Goal: Transaction & Acquisition: Book appointment/travel/reservation

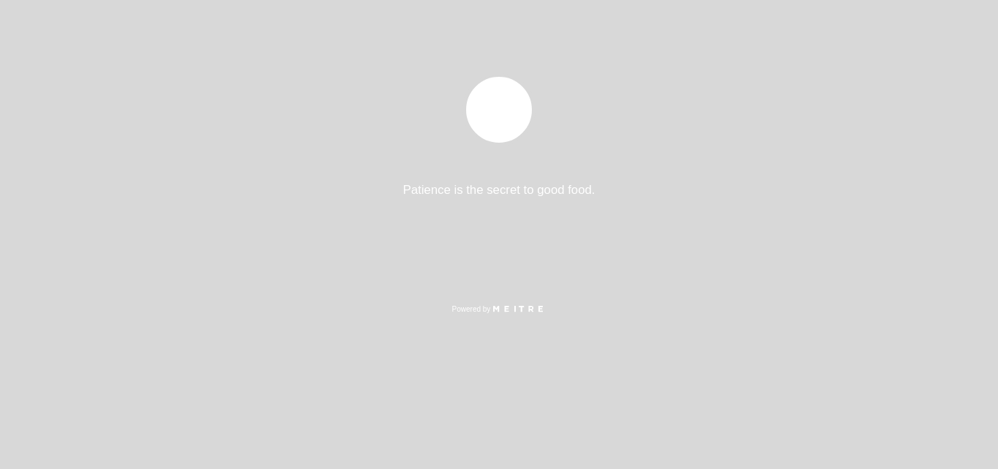
select select "es"
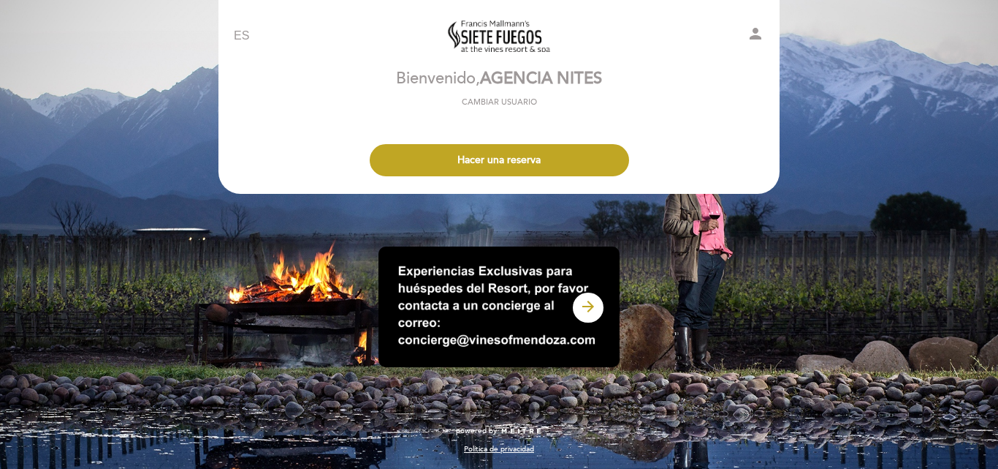
click at [583, 142] on div "Hacer una reserva" at bounding box center [499, 156] width 563 height 54
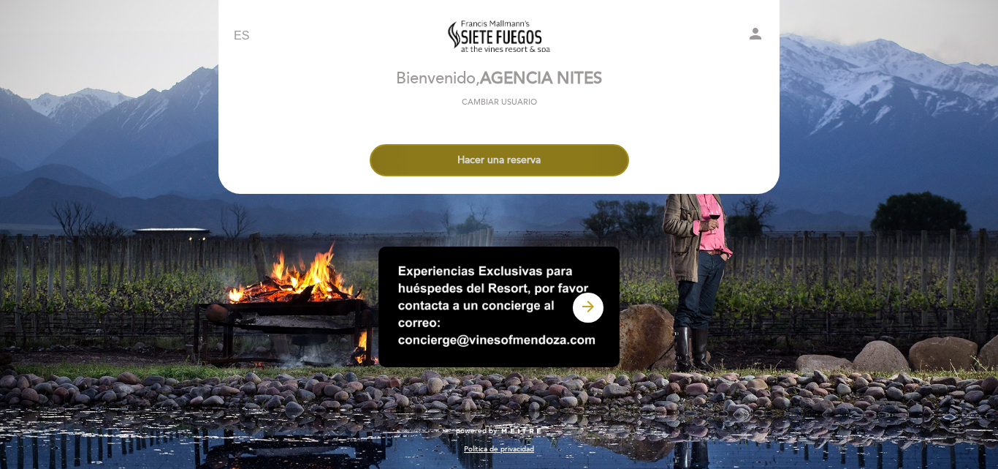
click at [581, 152] on button "Hacer una reserva" at bounding box center [499, 160] width 259 height 32
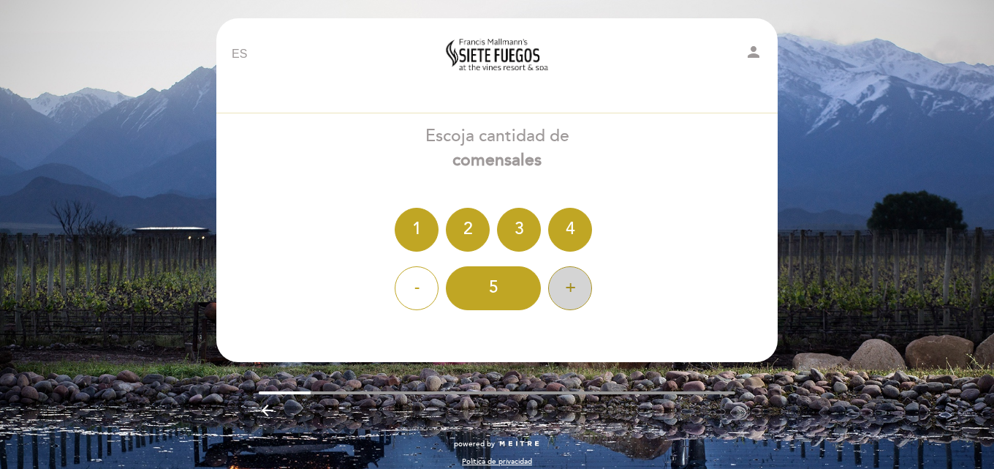
click at [556, 301] on div "+" at bounding box center [570, 288] width 44 height 44
click at [500, 288] on div "8" at bounding box center [493, 288] width 95 height 44
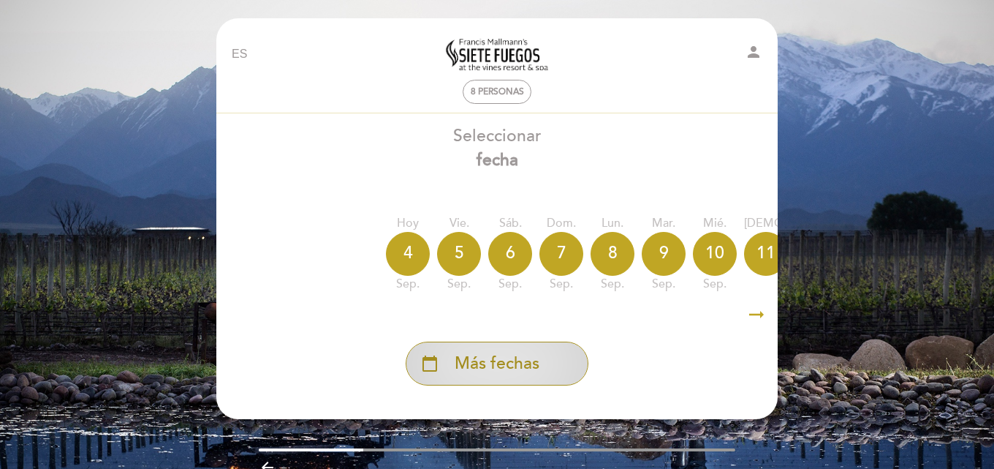
click at [566, 371] on div "calendar_today Más fechas" at bounding box center [497, 363] width 183 height 44
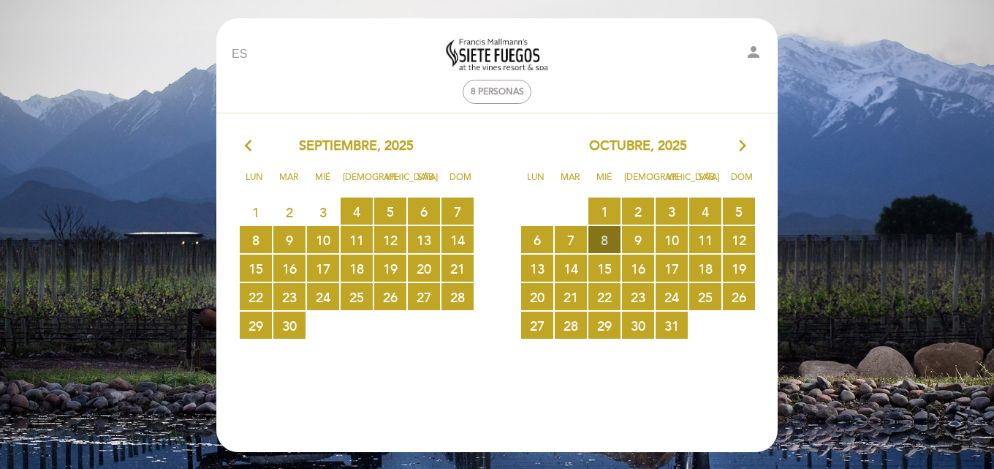
click at [605, 238] on span "8 RESERVAS DISPONIBLES" at bounding box center [604, 239] width 32 height 27
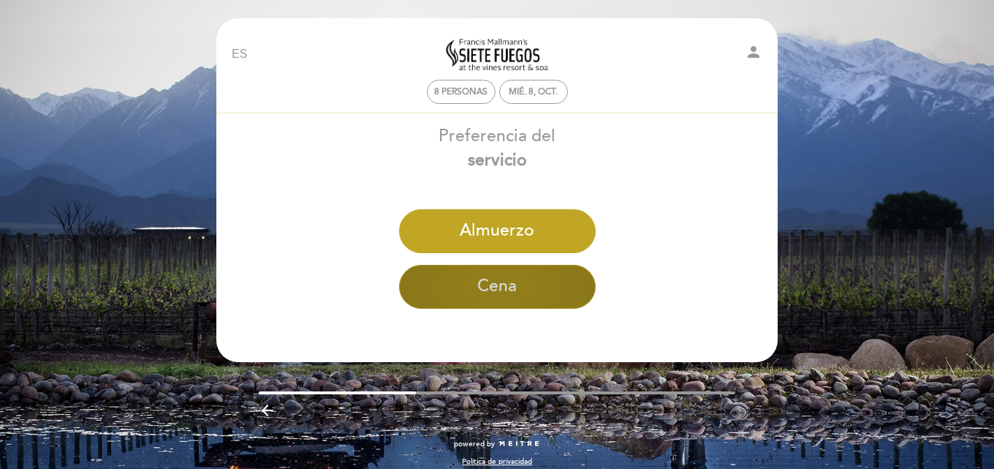
click at [534, 297] on button "Cena" at bounding box center [497, 287] width 197 height 44
